Goal: Task Accomplishment & Management: Manage account settings

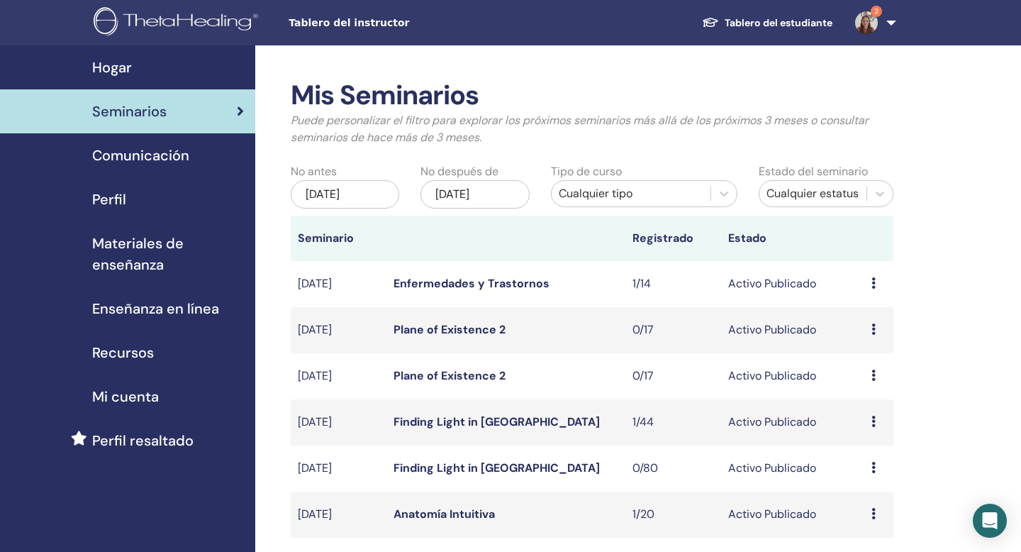
click at [148, 112] on span "Seminarios" at bounding box center [129, 111] width 74 height 21
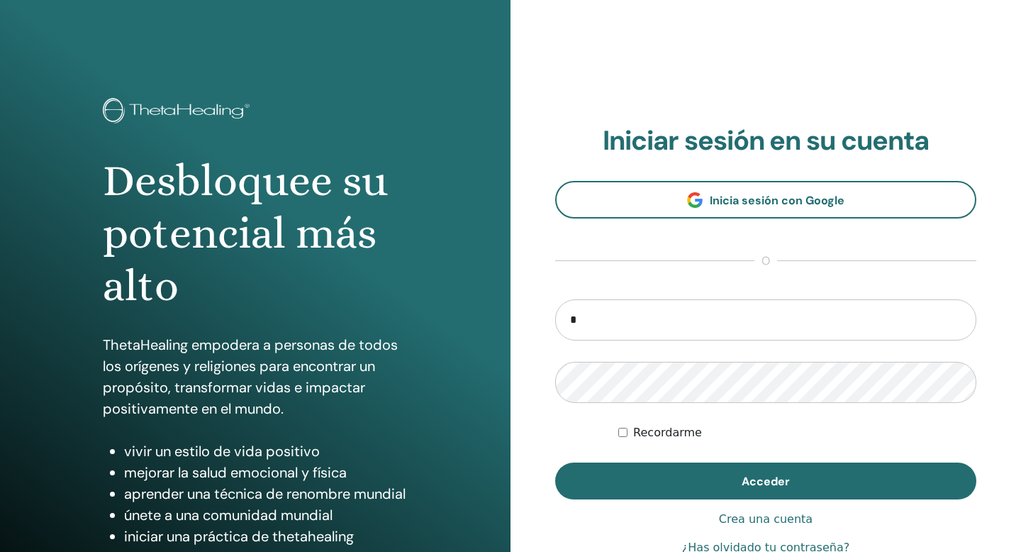
type input "**********"
click at [555, 462] on button "Acceder" at bounding box center [765, 480] width 421 height 37
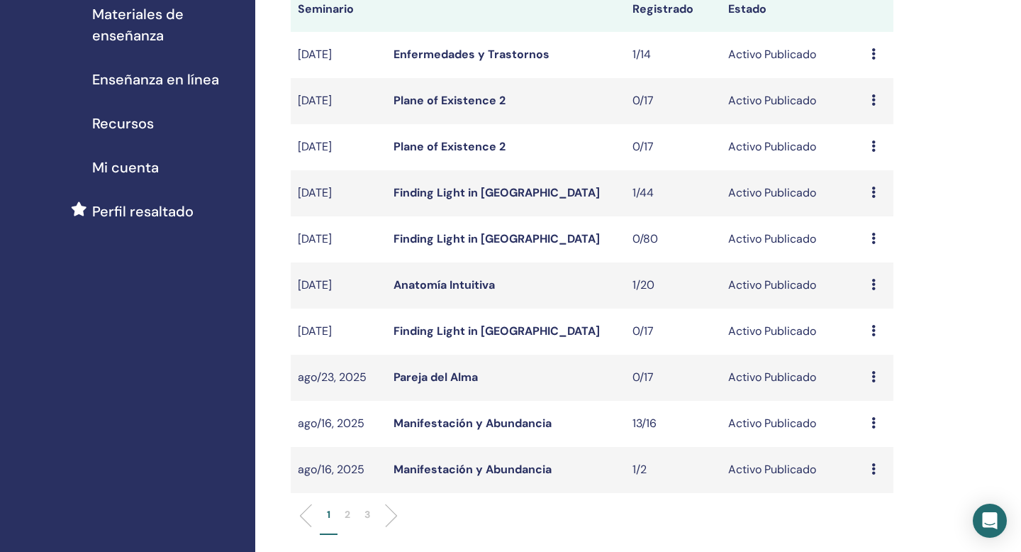
scroll to position [230, 0]
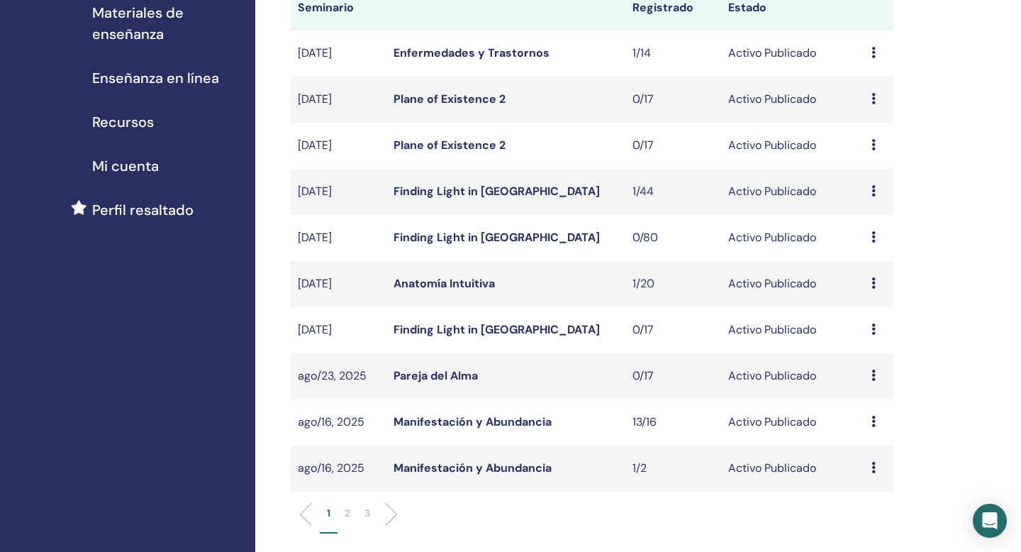
click at [349, 512] on p "2" at bounding box center [348, 513] width 6 height 15
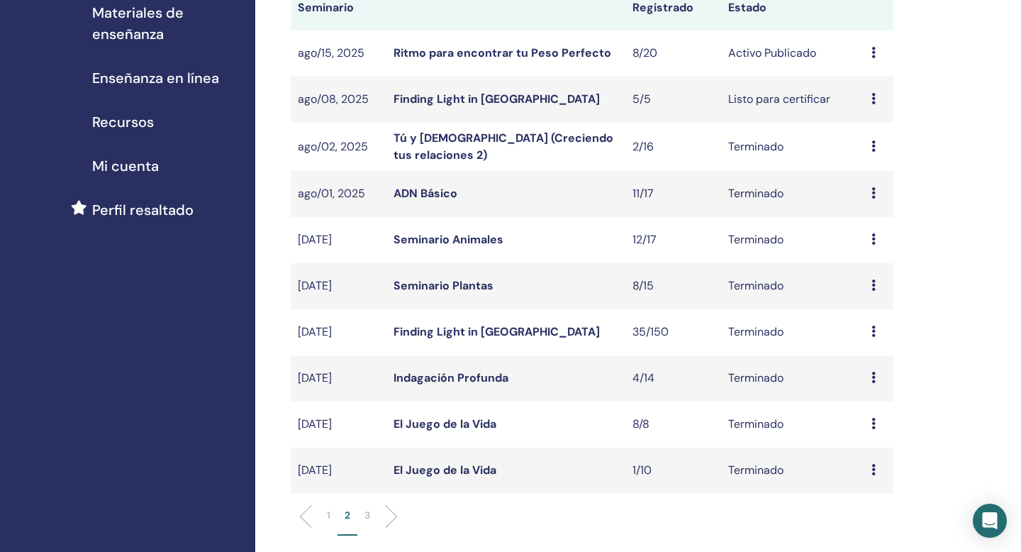
click at [874, 52] on icon at bounding box center [873, 52] width 4 height 11
click at [877, 104] on link "asistentes" at bounding box center [868, 106] width 54 height 15
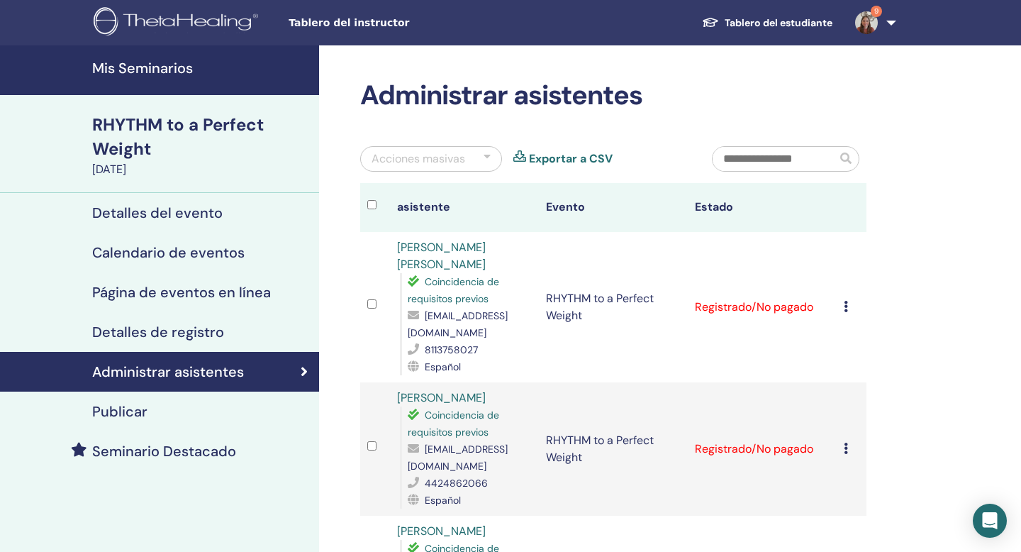
click at [205, 73] on h4 "Mis Seminarios" at bounding box center [201, 68] width 218 height 17
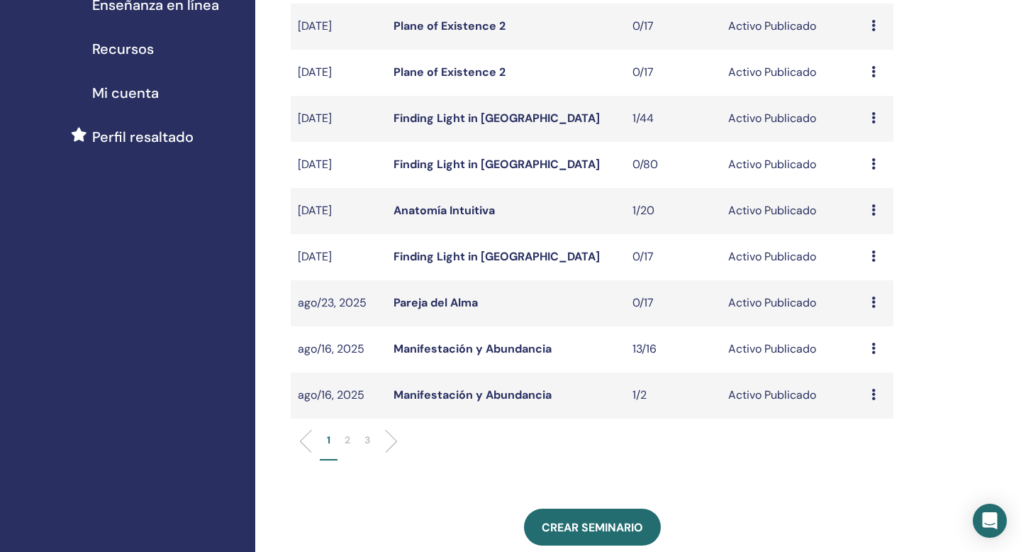
scroll to position [306, 0]
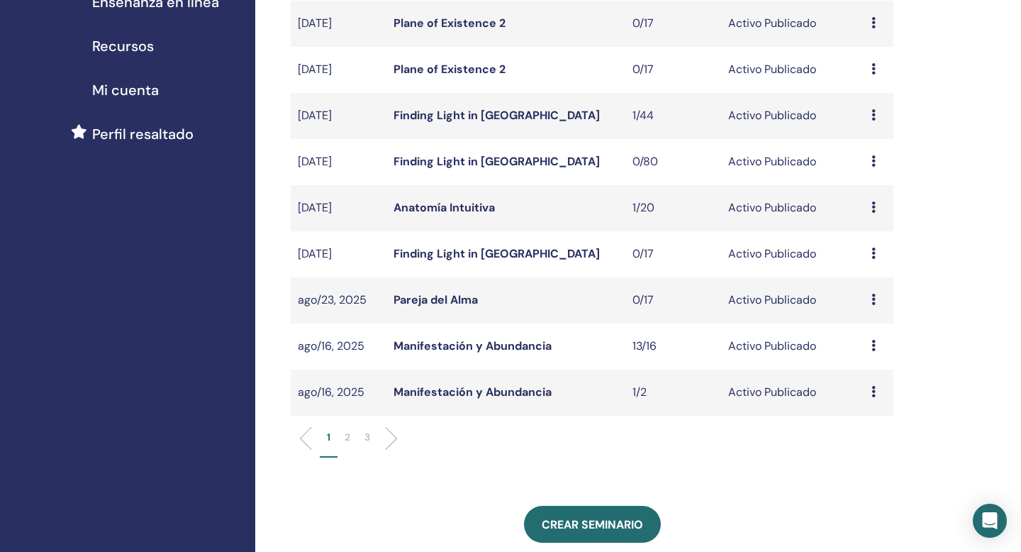
click at [874, 345] on icon at bounding box center [873, 345] width 4 height 11
click at [872, 398] on link "asistentes" at bounding box center [868, 399] width 54 height 15
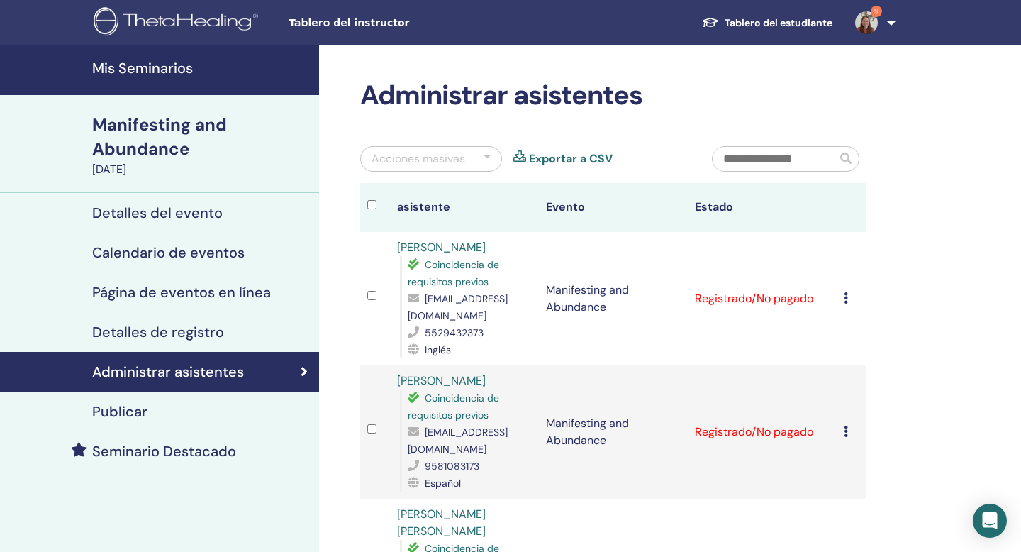
click at [182, 69] on h4 "Mis Seminarios" at bounding box center [201, 68] width 218 height 17
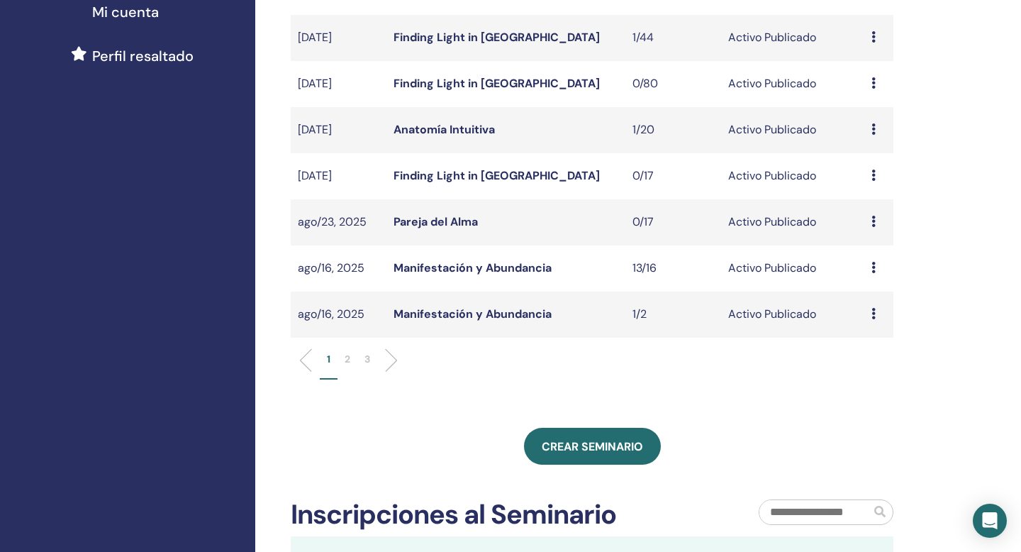
scroll to position [386, 0]
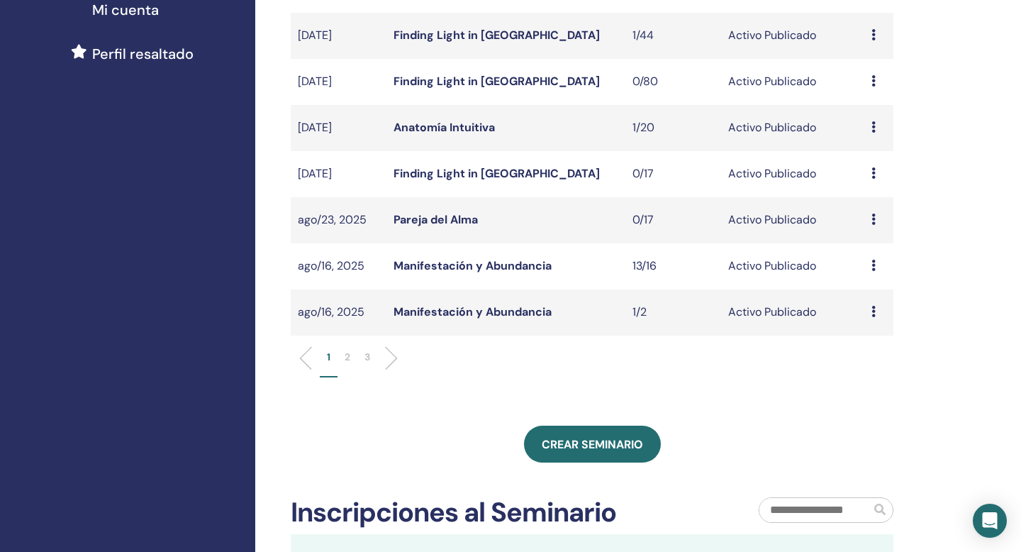
click at [350, 360] on p "2" at bounding box center [348, 357] width 6 height 15
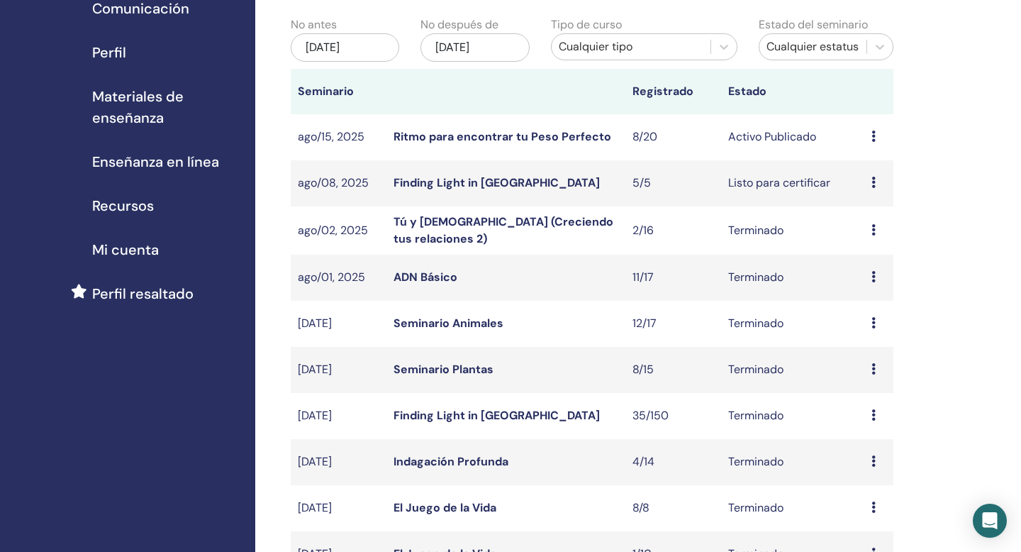
scroll to position [145, 0]
